Goal: Transaction & Acquisition: Download file/media

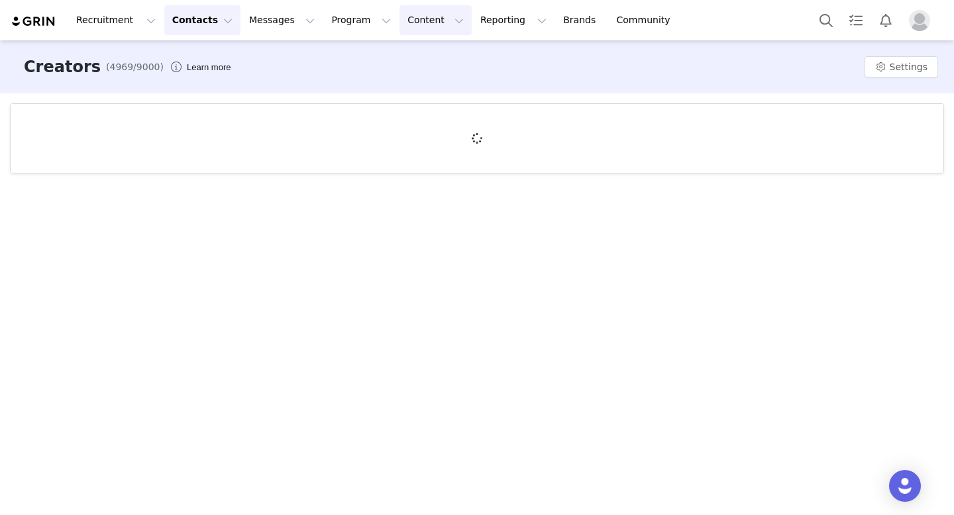
click at [399, 29] on button "Content Content" at bounding box center [435, 20] width 72 height 30
click at [469, 189] on div "Creators (4969/9000) Learn more Settings" at bounding box center [477, 276] width 954 height 473
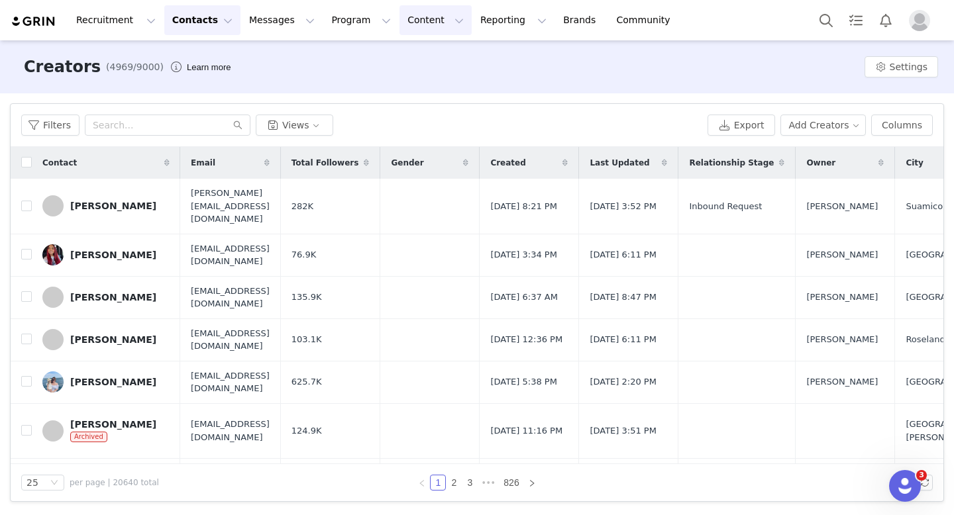
click at [399, 27] on button "Content Content" at bounding box center [435, 20] width 72 height 30
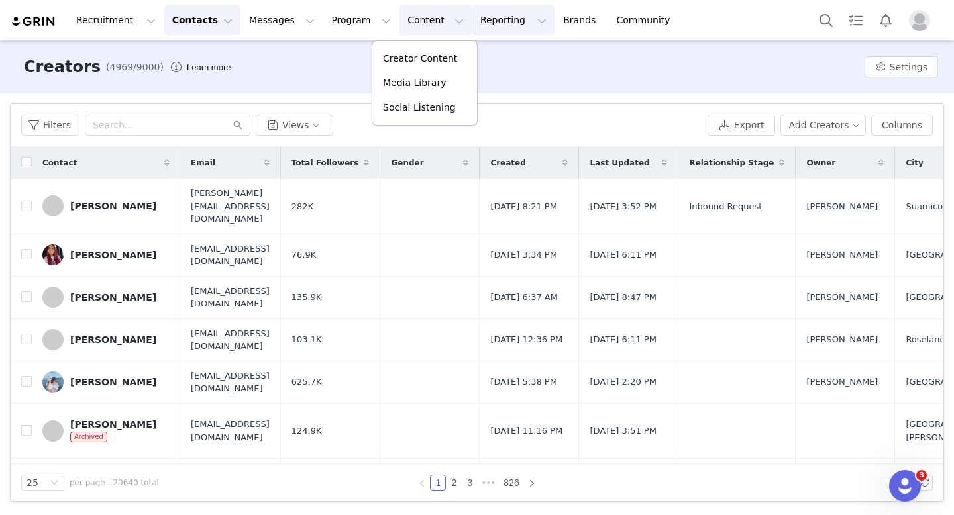
click at [472, 24] on button "Reporting Reporting" at bounding box center [513, 20] width 82 height 30
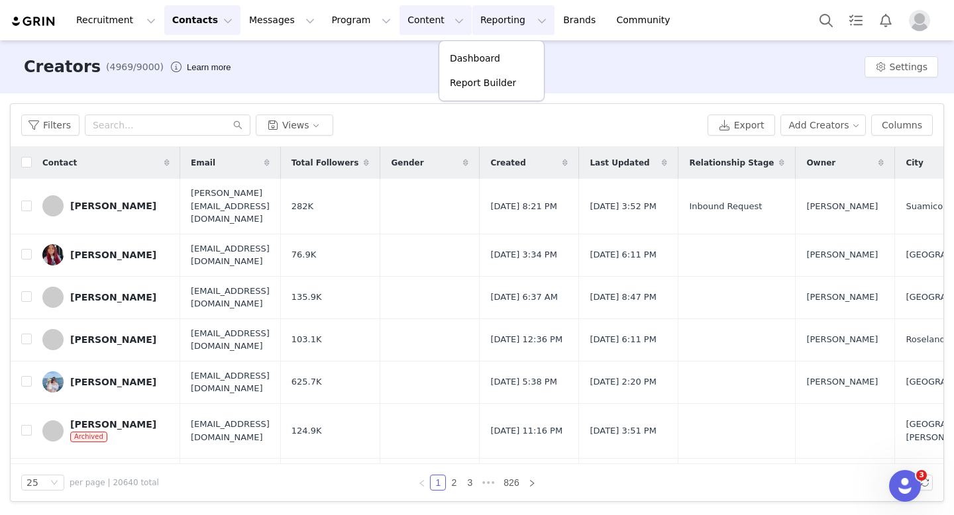
click at [399, 15] on button "Content Content" at bounding box center [435, 20] width 72 height 30
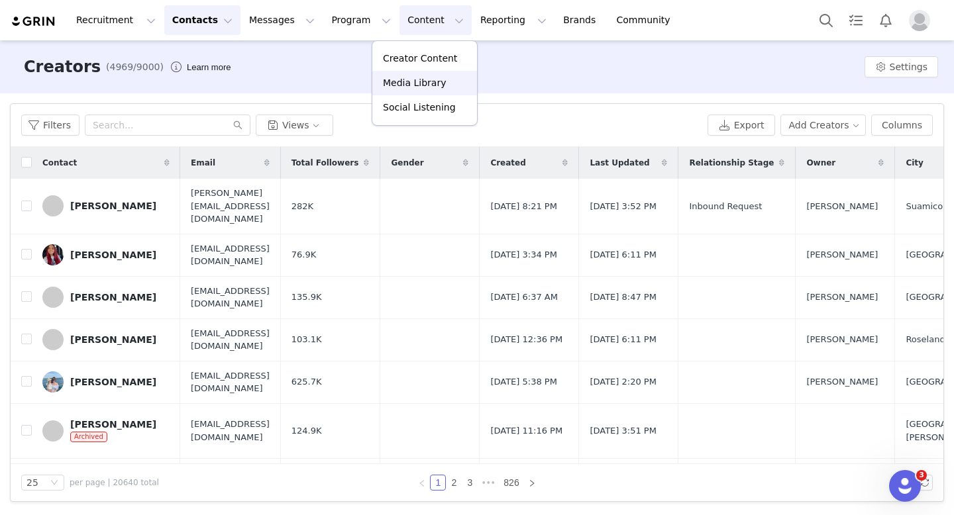
click at [393, 83] on p "Media Library" at bounding box center [414, 83] width 63 height 14
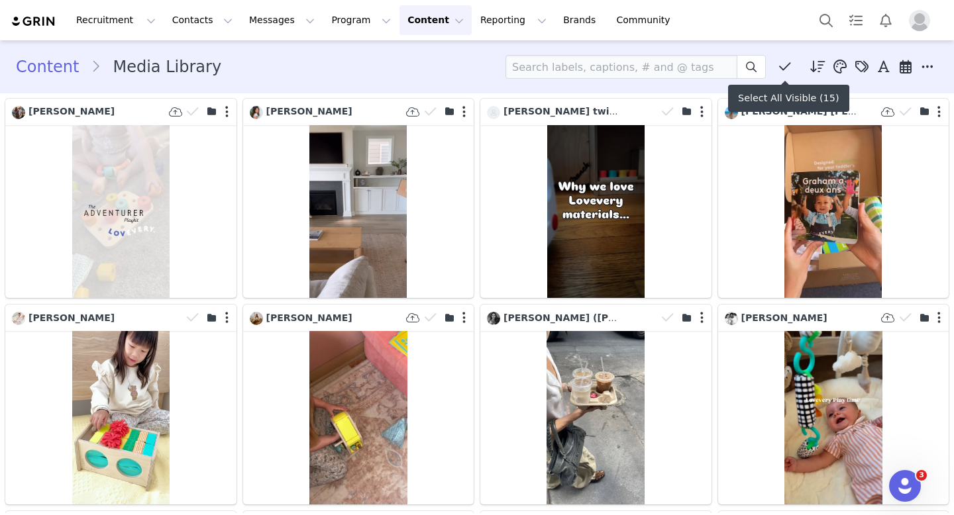
click at [788, 67] on icon at bounding box center [785, 66] width 12 height 13
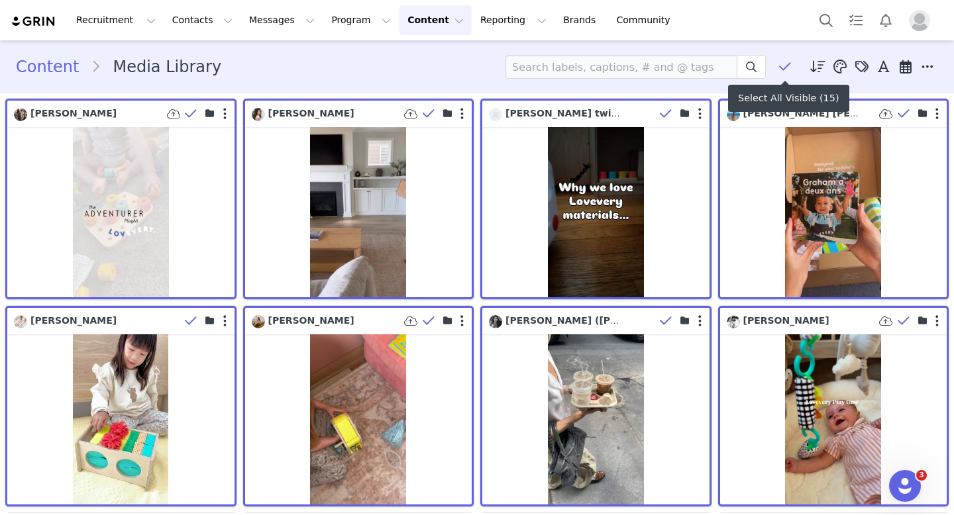
click at [788, 67] on icon at bounding box center [785, 66] width 12 height 13
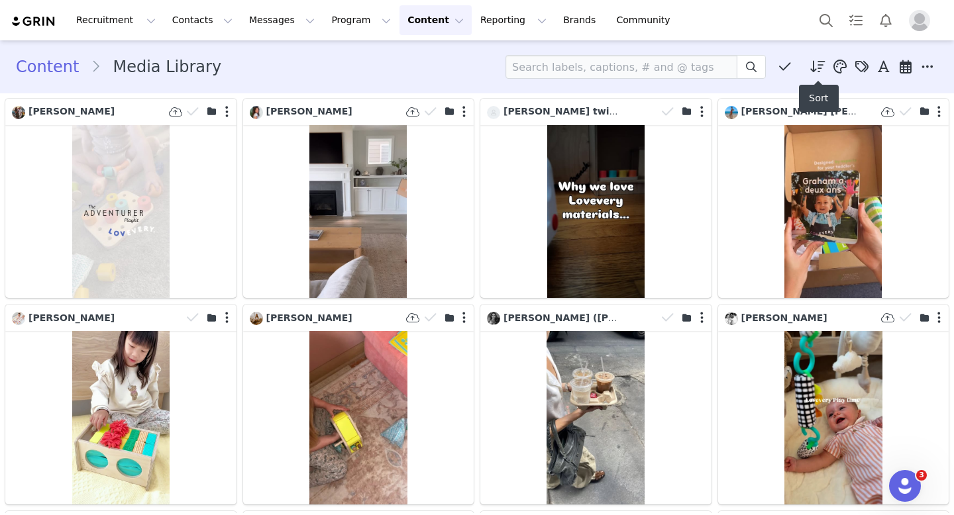
click at [813, 69] on icon at bounding box center [817, 66] width 15 height 13
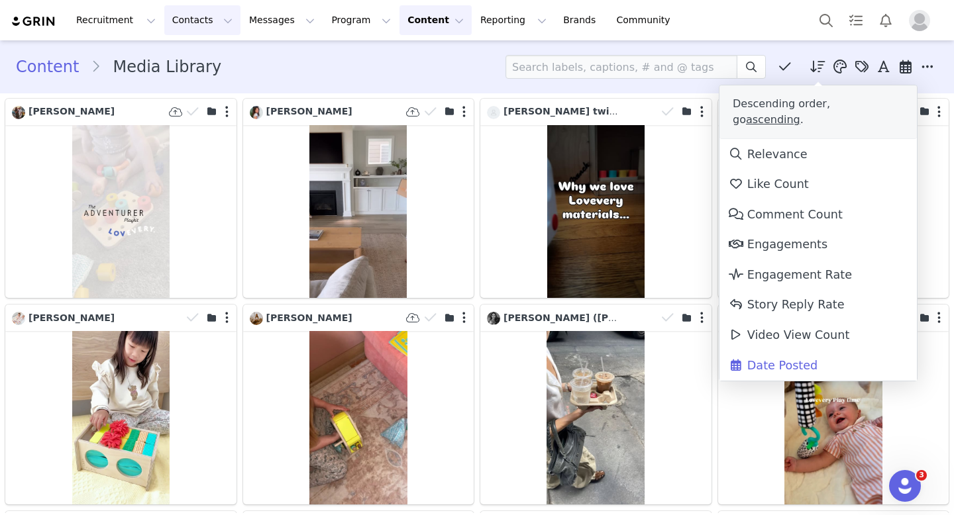
click at [200, 18] on button "Contacts Contacts" at bounding box center [202, 20] width 76 height 30
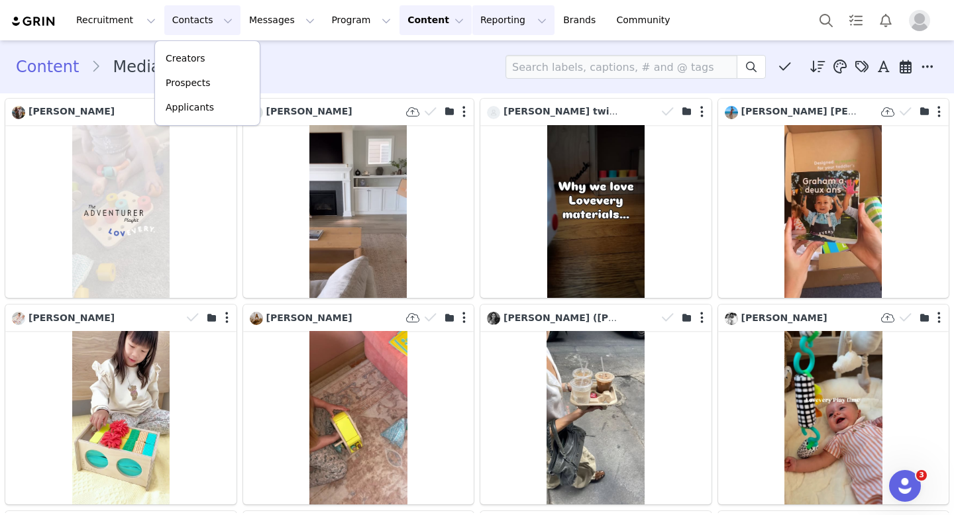
click at [480, 22] on button "Reporting Reporting" at bounding box center [513, 20] width 82 height 30
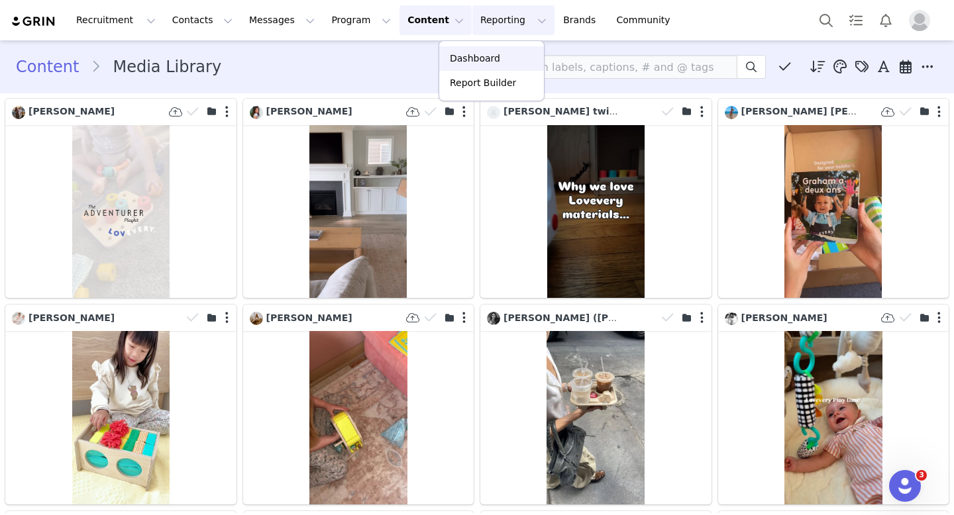
click at [468, 61] on p "Dashboard" at bounding box center [475, 59] width 50 height 14
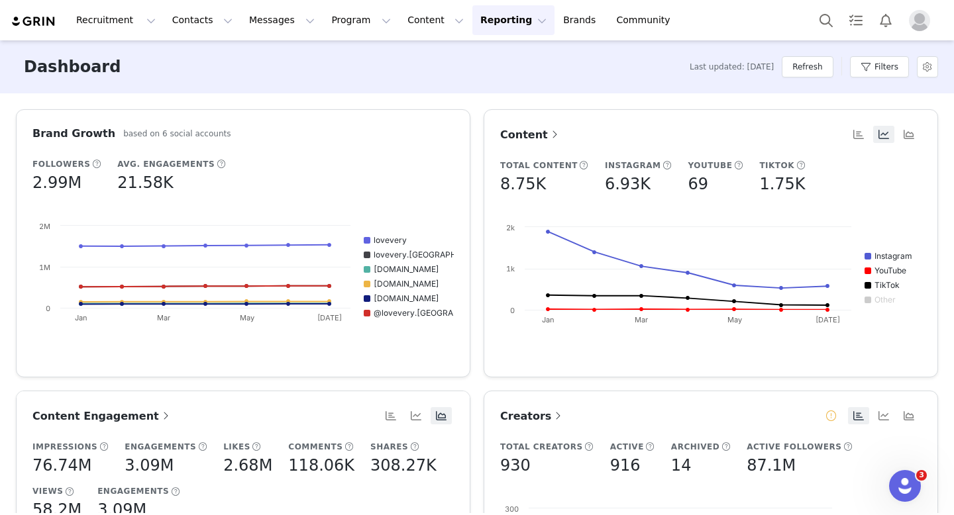
click at [472, 15] on button "Reporting Reporting" at bounding box center [513, 20] width 82 height 30
click at [457, 80] on p "Report Builder" at bounding box center [483, 83] width 66 height 14
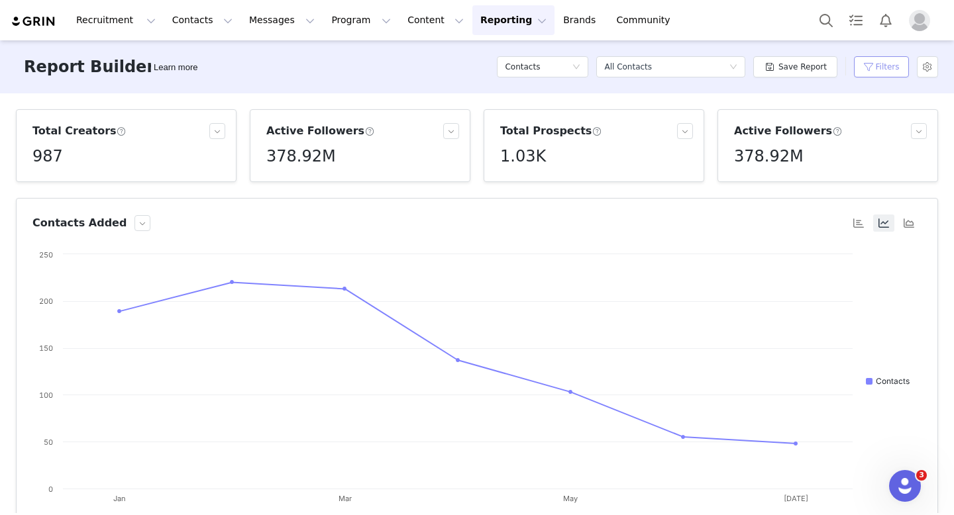
click at [874, 68] on button "Filters" at bounding box center [881, 66] width 55 height 21
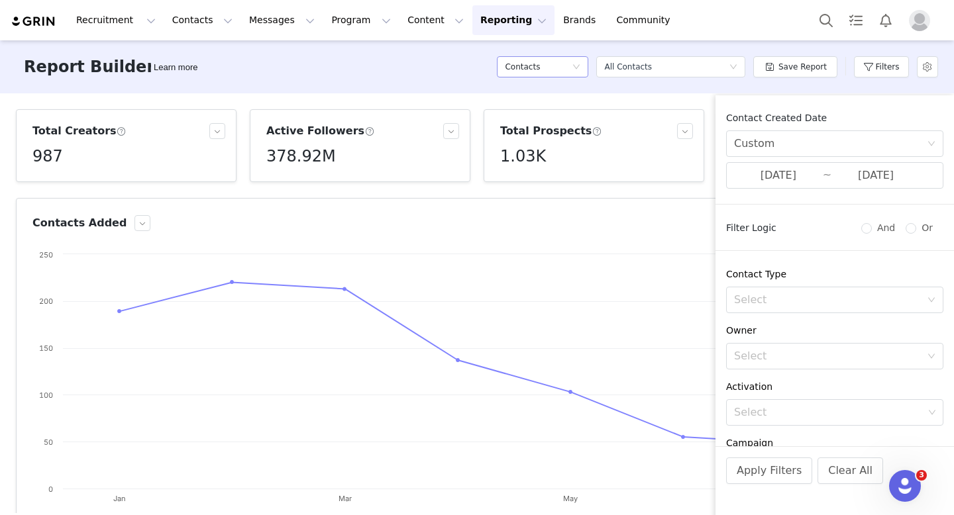
click at [578, 67] on icon "icon: down" at bounding box center [576, 67] width 8 height 8
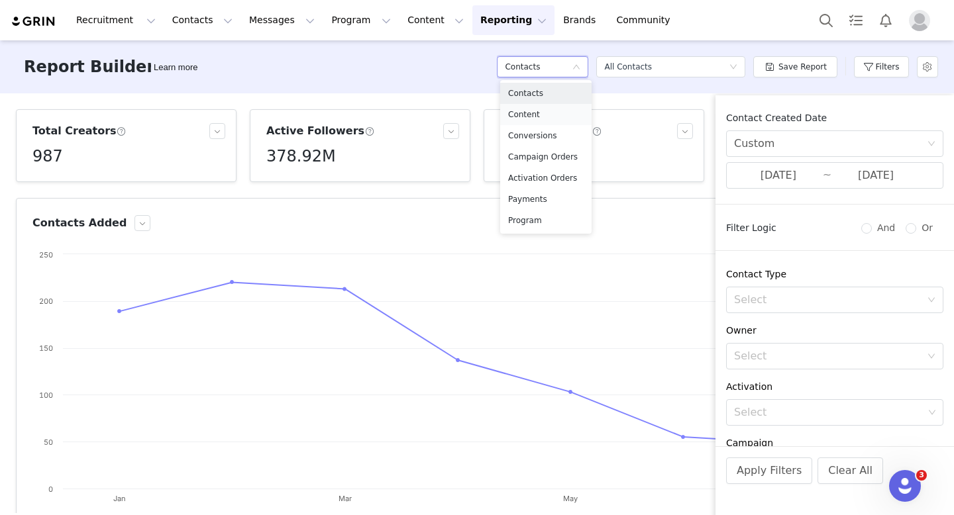
click at [543, 114] on h5 "Content" at bounding box center [546, 114] width 76 height 15
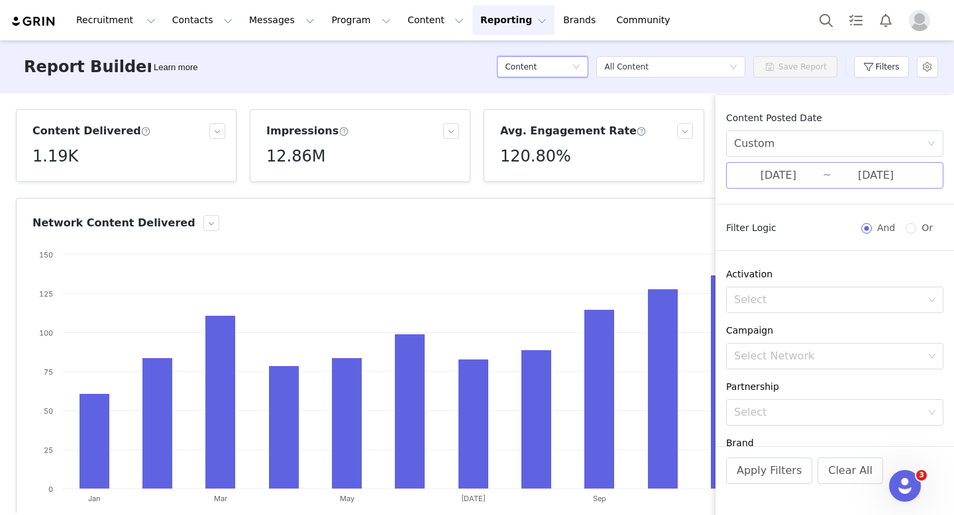
click at [778, 180] on input "01/01/2022" at bounding box center [778, 175] width 89 height 17
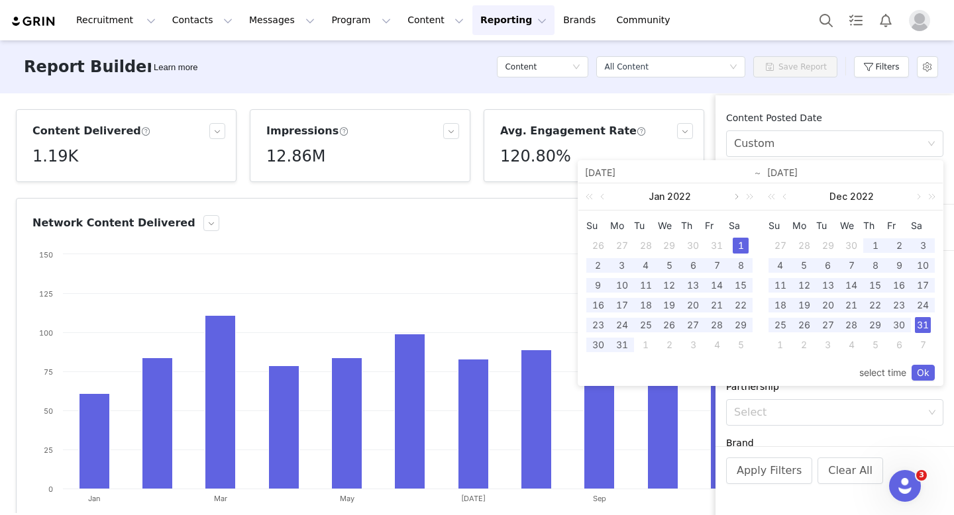
click at [735, 198] on link at bounding box center [735, 196] width 12 height 26
click at [735, 199] on link at bounding box center [735, 196] width 12 height 26
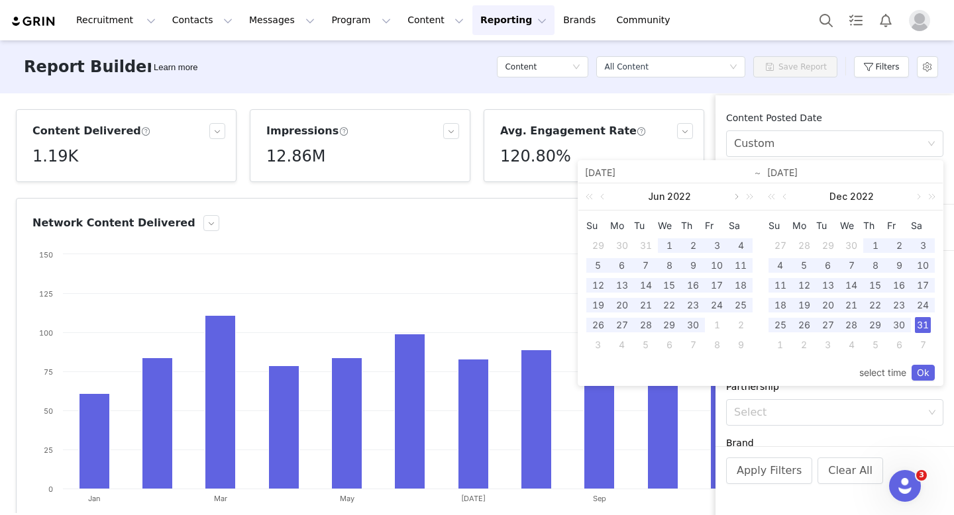
click at [735, 199] on link at bounding box center [735, 196] width 12 height 26
click at [751, 199] on link at bounding box center [747, 196] width 17 height 26
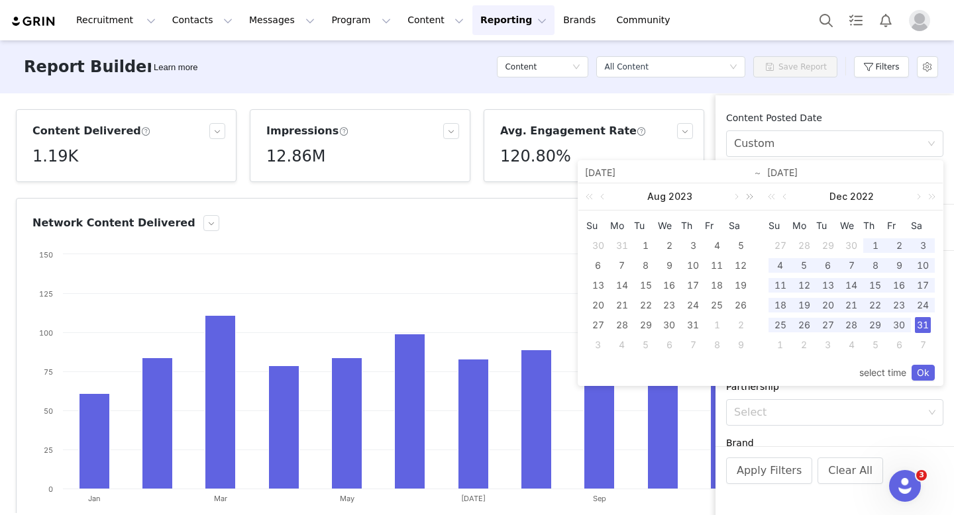
click at [751, 199] on link at bounding box center [747, 196] width 17 height 26
click at [592, 203] on link at bounding box center [591, 196] width 17 height 26
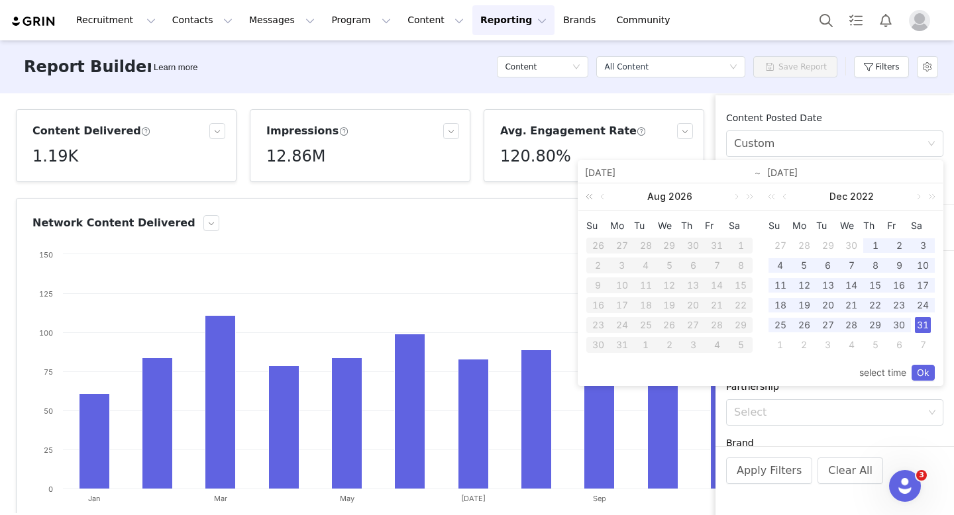
click at [592, 203] on link at bounding box center [591, 196] width 17 height 26
click at [604, 198] on link at bounding box center [604, 196] width 12 height 26
click at [645, 248] on div "1" at bounding box center [646, 246] width 16 height 16
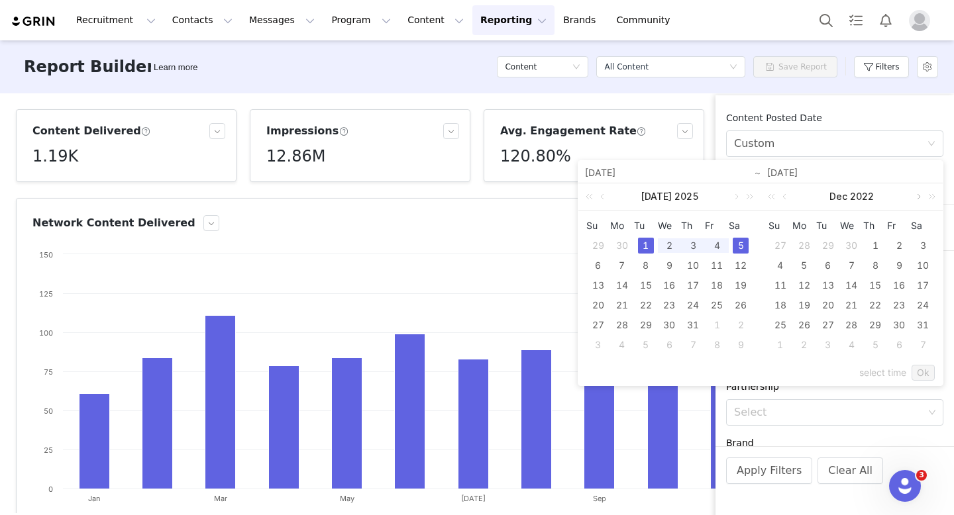
click at [919, 199] on link at bounding box center [917, 196] width 12 height 26
click at [919, 200] on link at bounding box center [917, 196] width 12 height 26
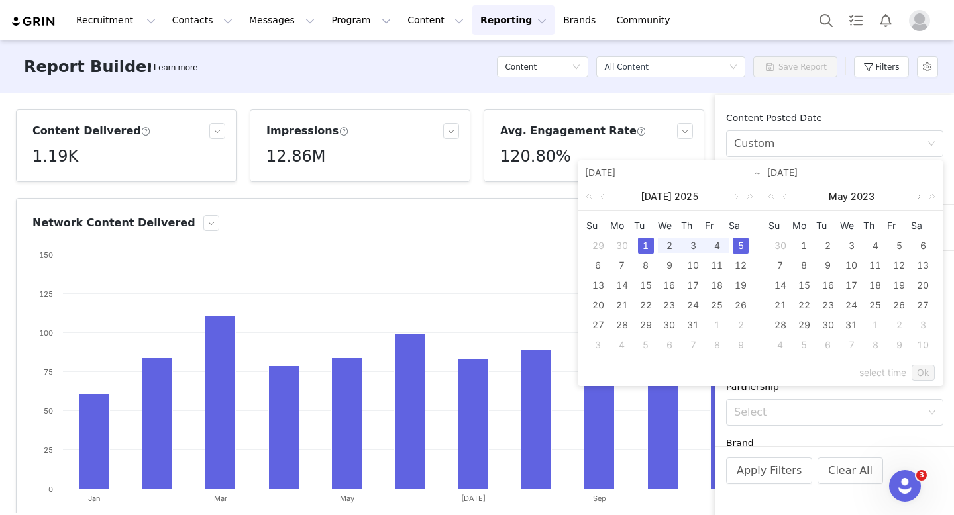
click at [919, 200] on link at bounding box center [917, 196] width 12 height 26
click at [932, 201] on link at bounding box center [929, 196] width 17 height 26
click at [931, 201] on link at bounding box center [929, 196] width 17 height 26
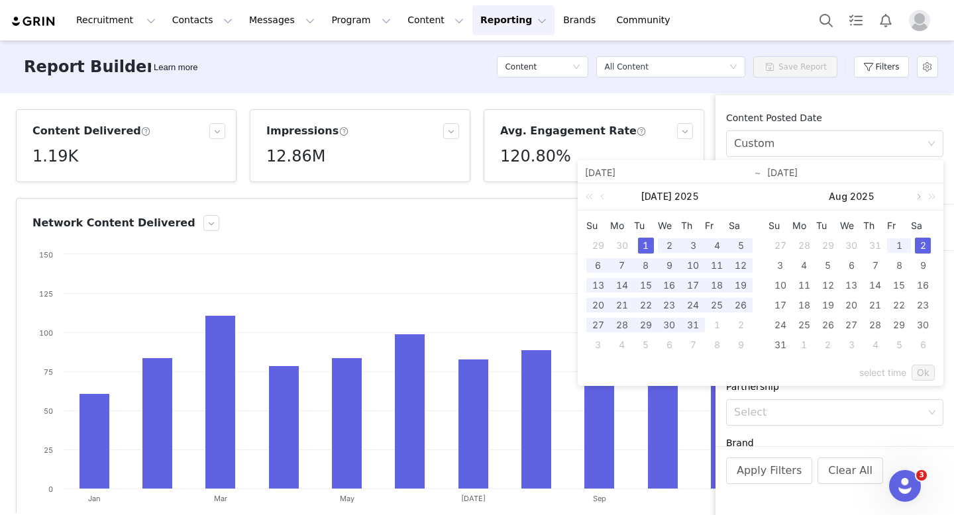
click at [916, 199] on link at bounding box center [917, 196] width 12 height 26
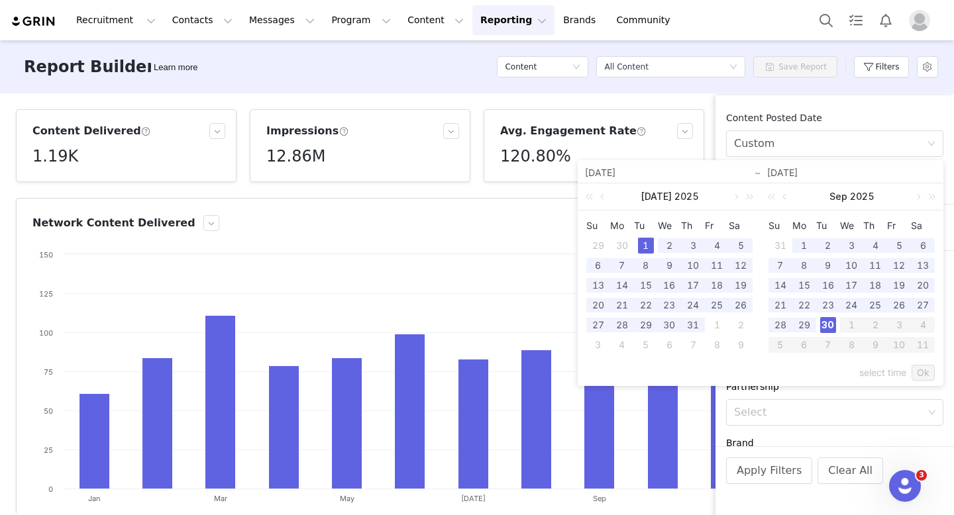
click at [829, 323] on div "30" at bounding box center [828, 325] width 16 height 16
type input "07/01/2025"
type input "09/30/2025"
type input "07/01/2025"
type input "09/30/2025"
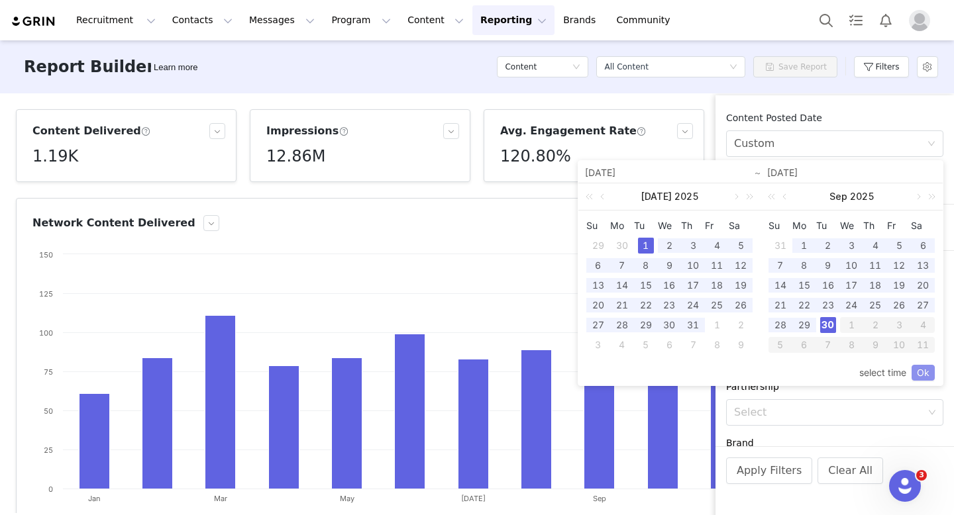
click at [920, 374] on link "Ok" at bounding box center [922, 373] width 23 height 16
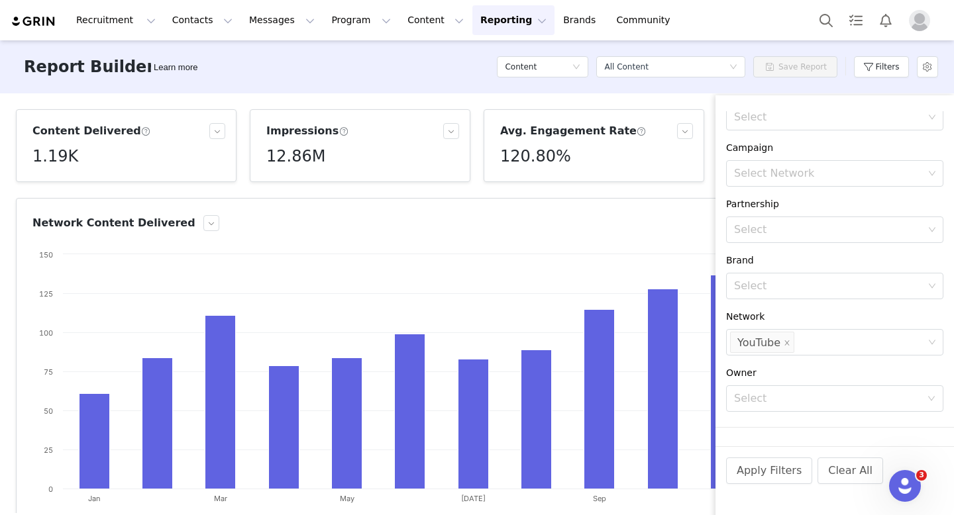
scroll to position [185, 0]
click at [785, 341] on icon "icon: close" at bounding box center [787, 340] width 5 height 5
click at [931, 401] on icon "icon: down" at bounding box center [931, 397] width 8 height 9
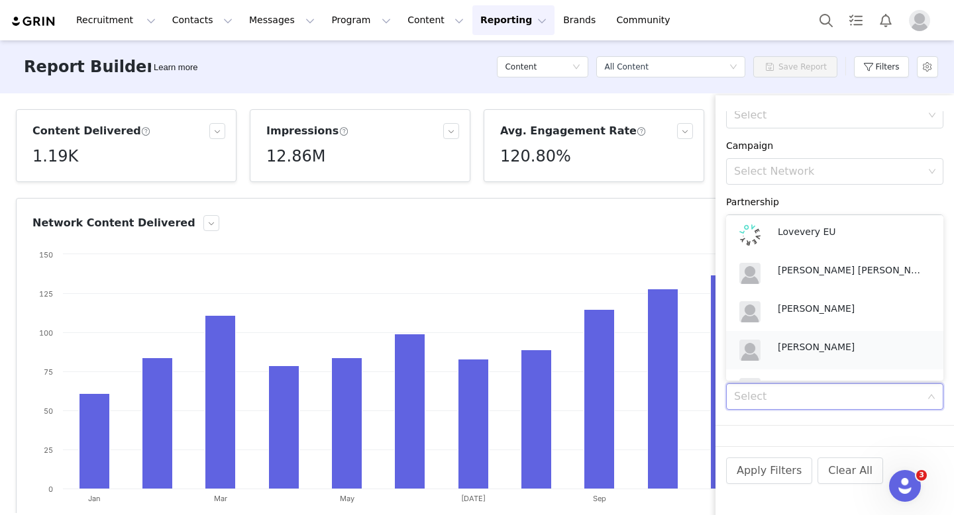
scroll to position [42, 0]
click at [832, 350] on p "Brianna DeFalco" at bounding box center [851, 345] width 146 height 15
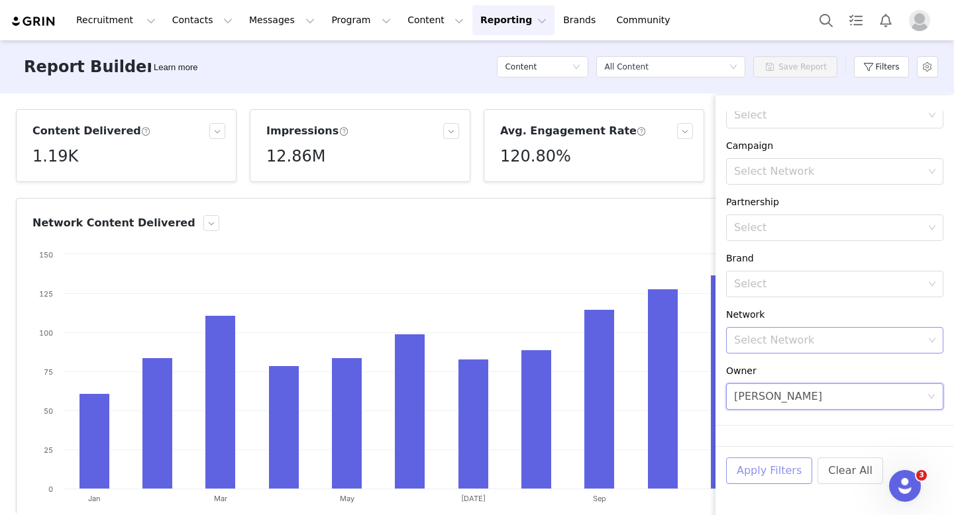
click at [772, 476] on button "Apply Filters" at bounding box center [769, 471] width 86 height 26
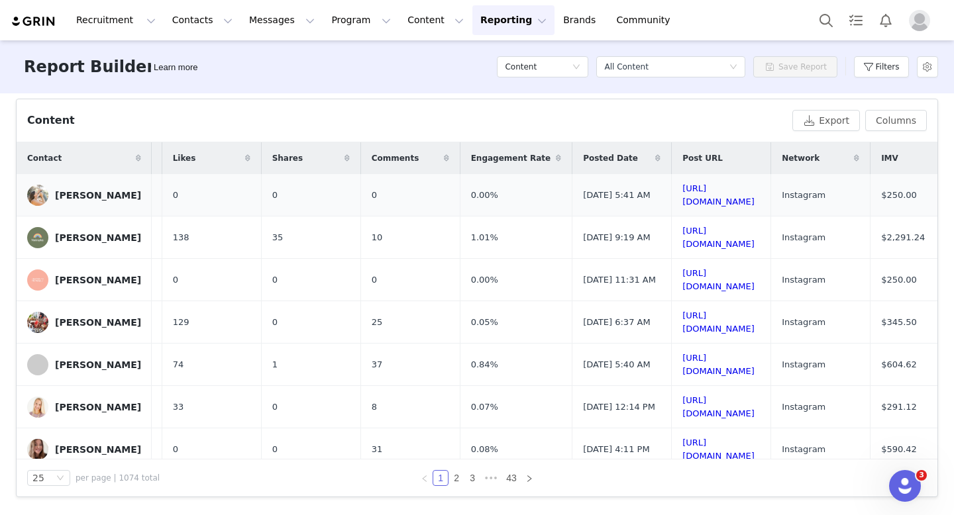
scroll to position [0, 0]
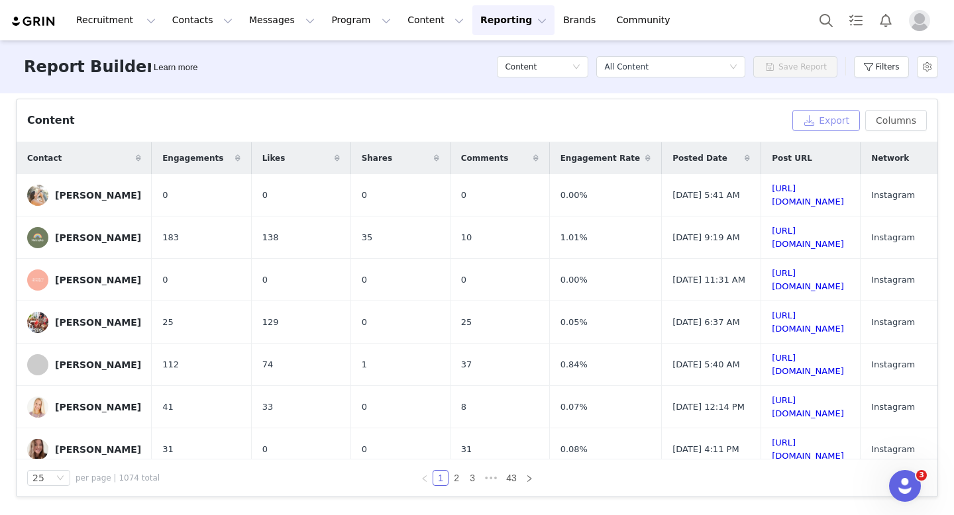
click at [835, 127] on button "Export" at bounding box center [826, 120] width 68 height 21
click at [63, 477] on icon "icon: down" at bounding box center [60, 478] width 8 height 8
click at [57, 455] on li "100" at bounding box center [48, 454] width 43 height 21
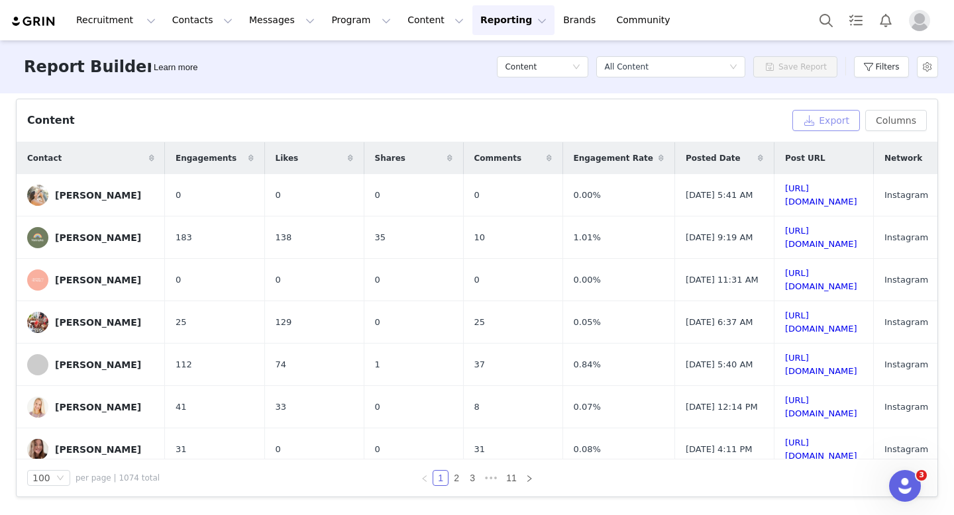
click at [814, 122] on button "Export" at bounding box center [826, 120] width 68 height 21
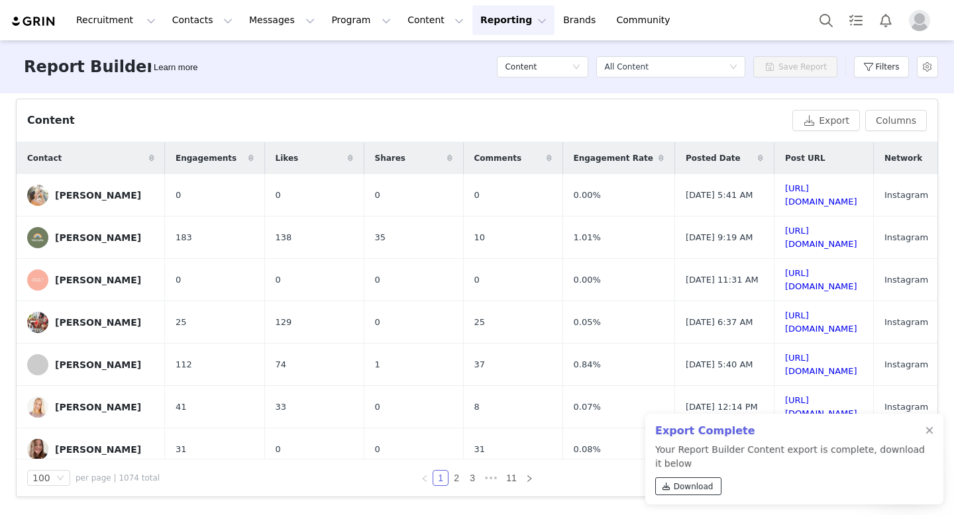
click at [698, 488] on span "Download" at bounding box center [694, 487] width 40 height 12
click at [682, 487] on span "Download" at bounding box center [694, 487] width 40 height 12
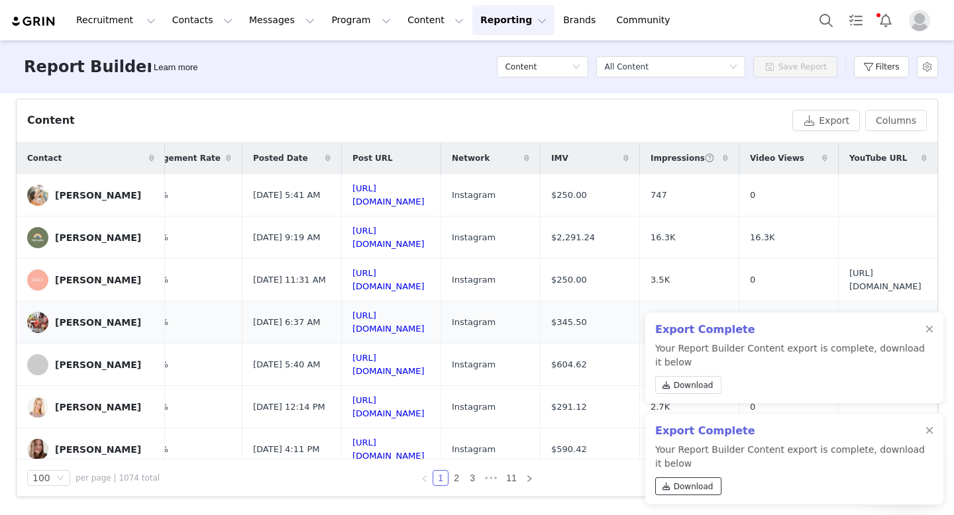
scroll to position [0, 804]
click at [931, 328] on div at bounding box center [929, 330] width 8 height 11
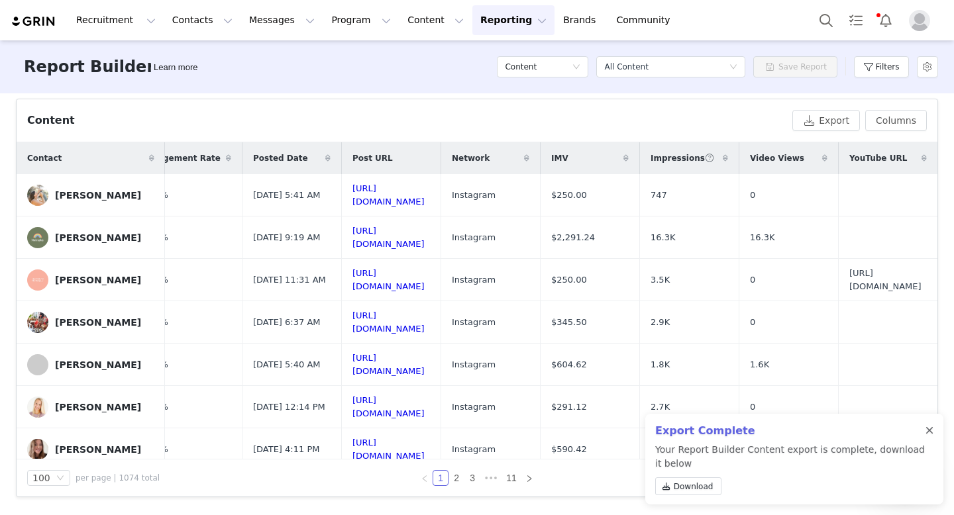
click at [931, 432] on div at bounding box center [929, 431] width 8 height 11
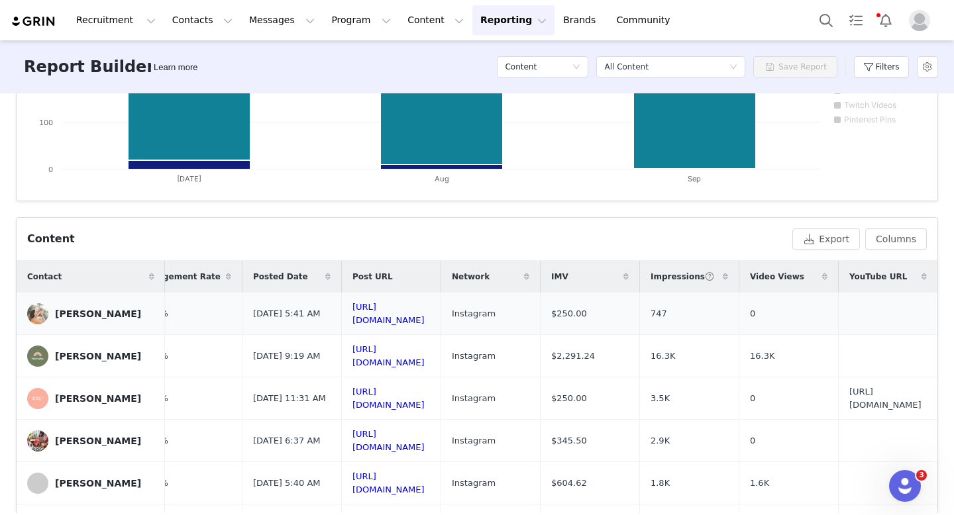
scroll to position [0, 0]
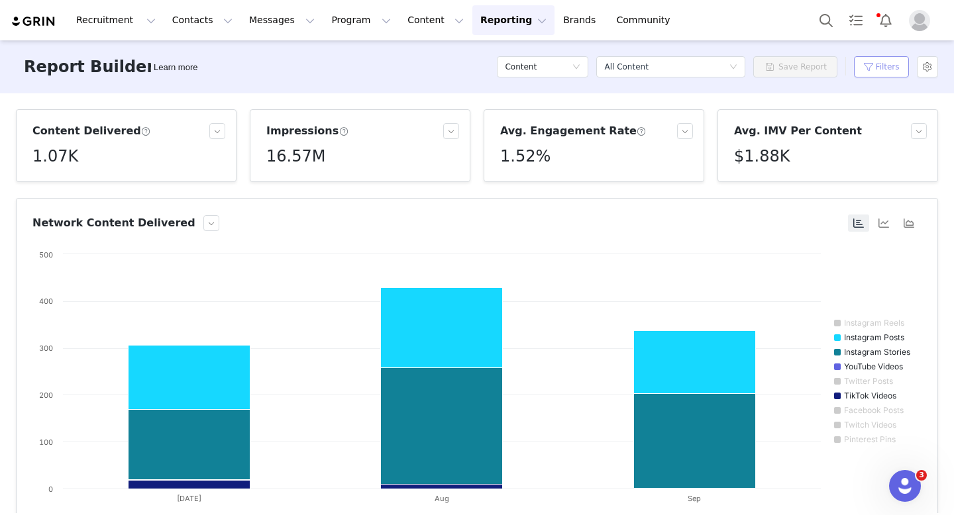
click at [868, 68] on button "Filters" at bounding box center [881, 66] width 55 height 21
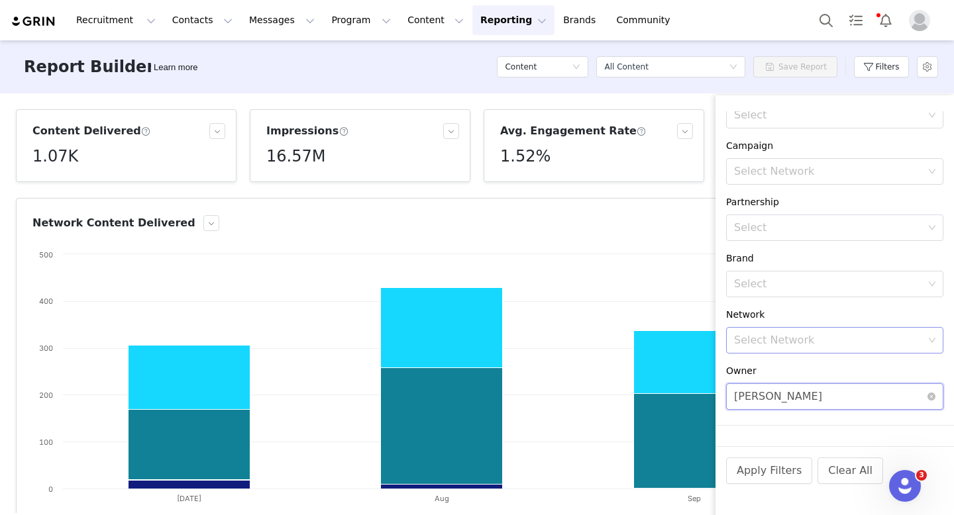
click at [806, 397] on div "Brianna DeFalco" at bounding box center [778, 396] width 88 height 25
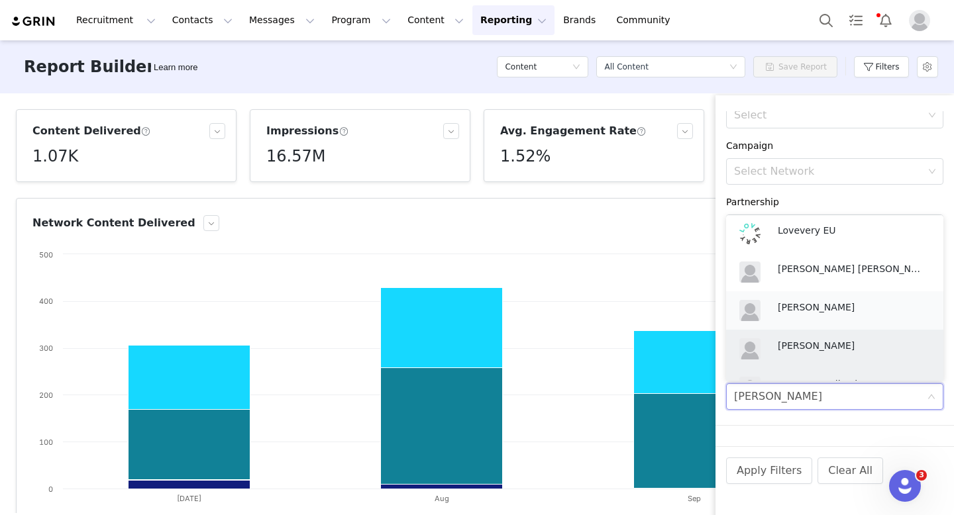
scroll to position [68, 0]
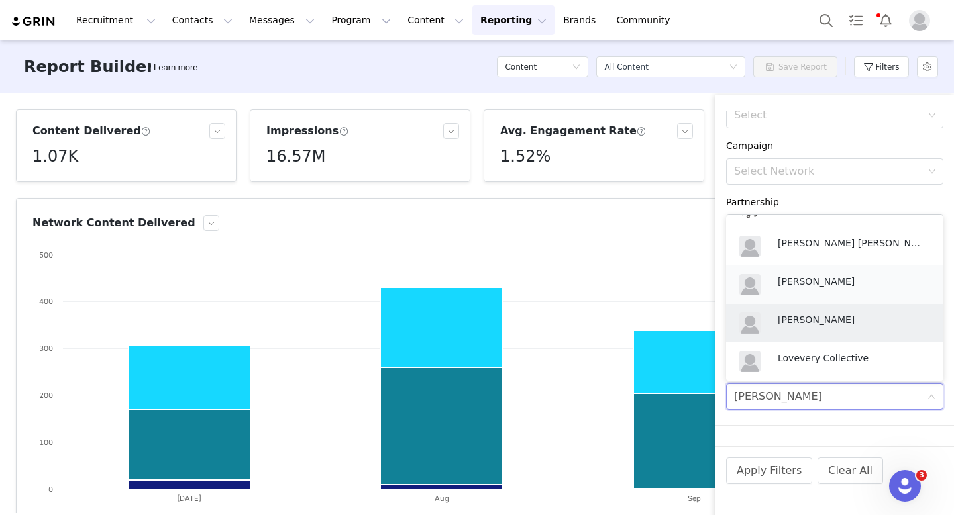
click at [804, 285] on p "Anne-Sophie Boyer" at bounding box center [851, 281] width 146 height 15
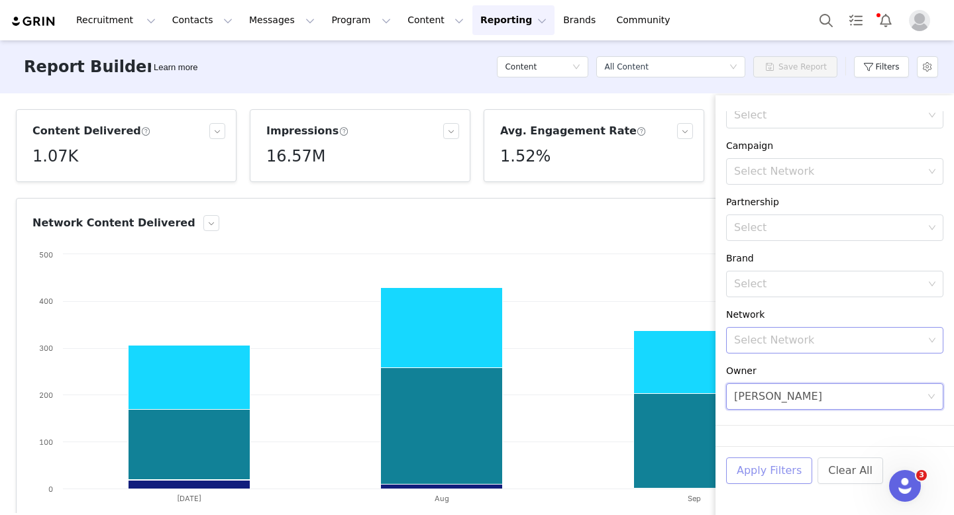
click at [774, 473] on button "Apply Filters" at bounding box center [769, 471] width 86 height 26
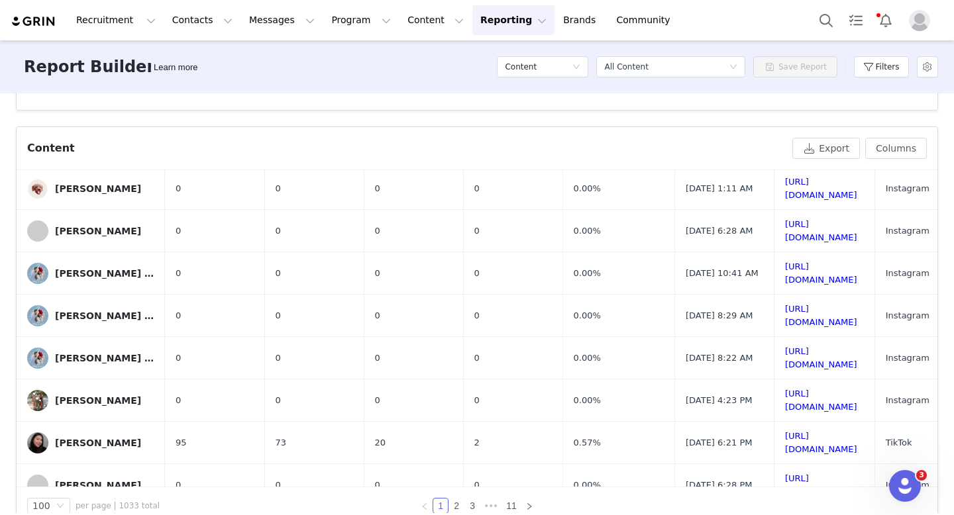
scroll to position [0, 0]
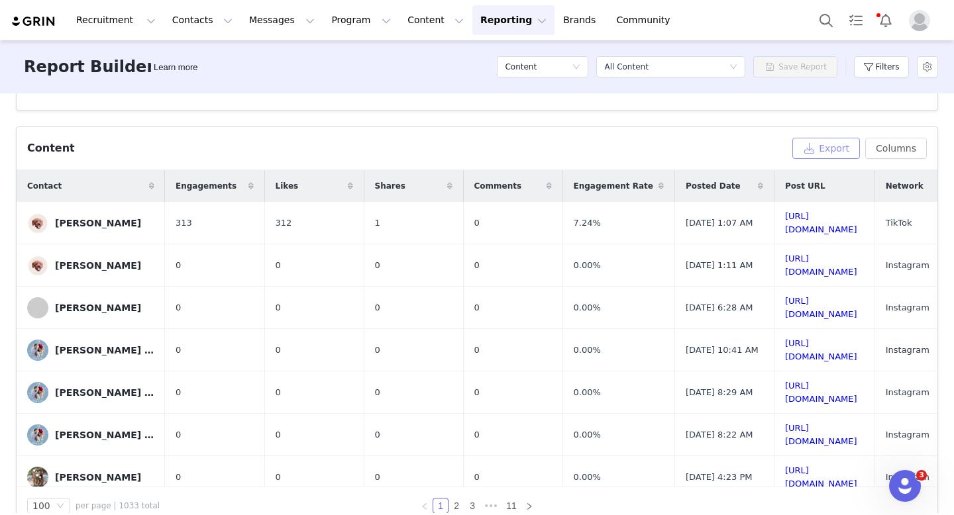
click at [815, 147] on button "Export" at bounding box center [826, 148] width 68 height 21
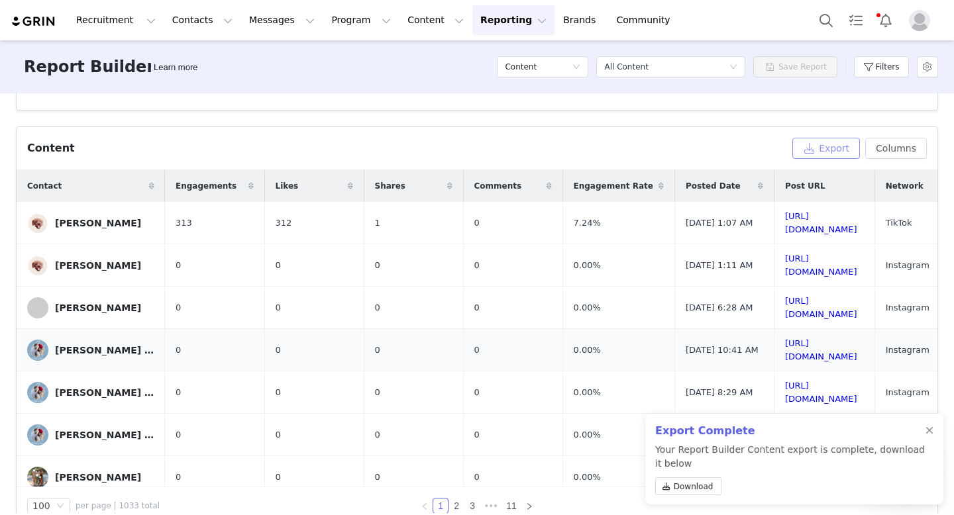
scroll to position [5, 0]
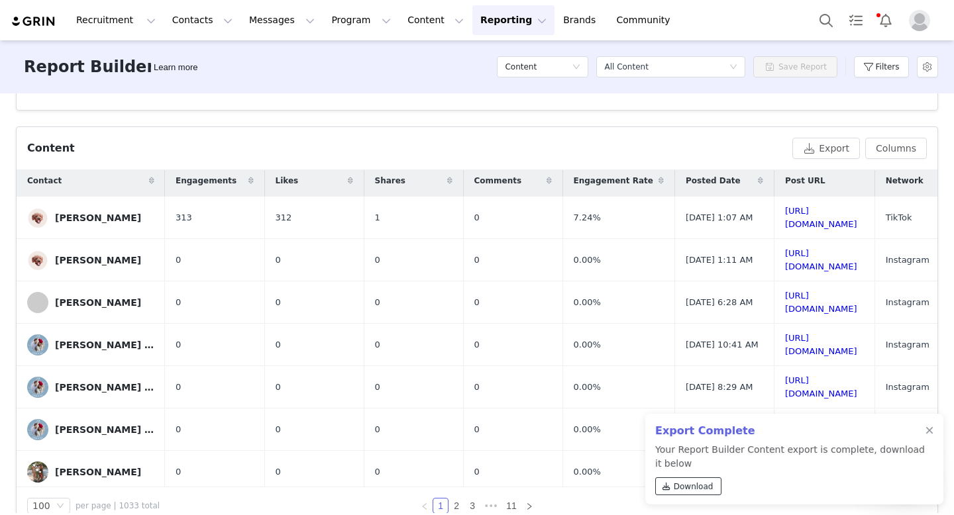
click at [690, 486] on span "Download" at bounding box center [694, 487] width 40 height 12
